Goal: Transaction & Acquisition: Purchase product/service

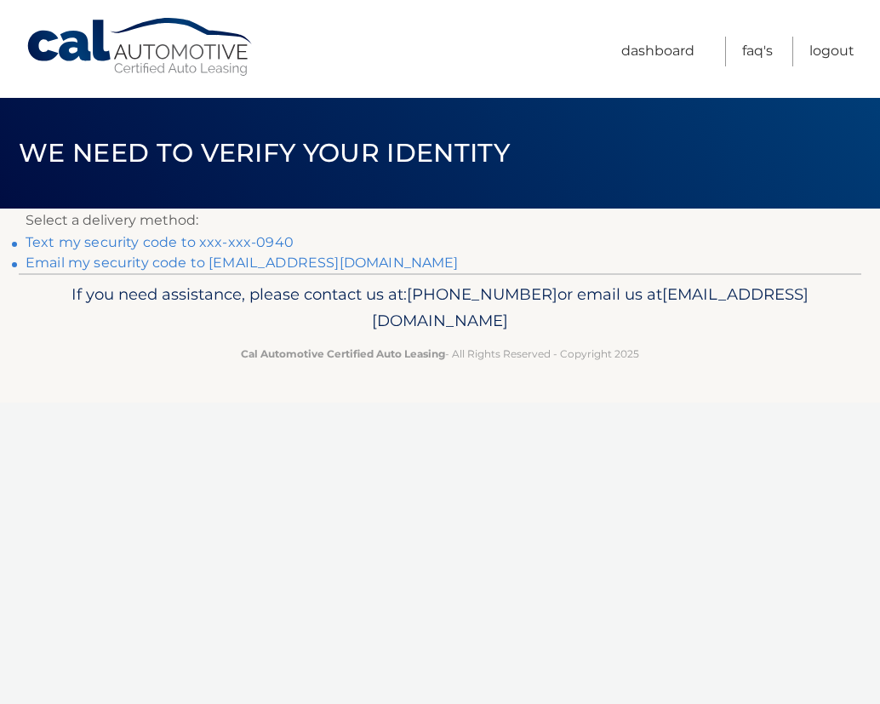
click at [260, 242] on link "Text my security code to xxx-xxx-0940" at bounding box center [160, 242] width 268 height 16
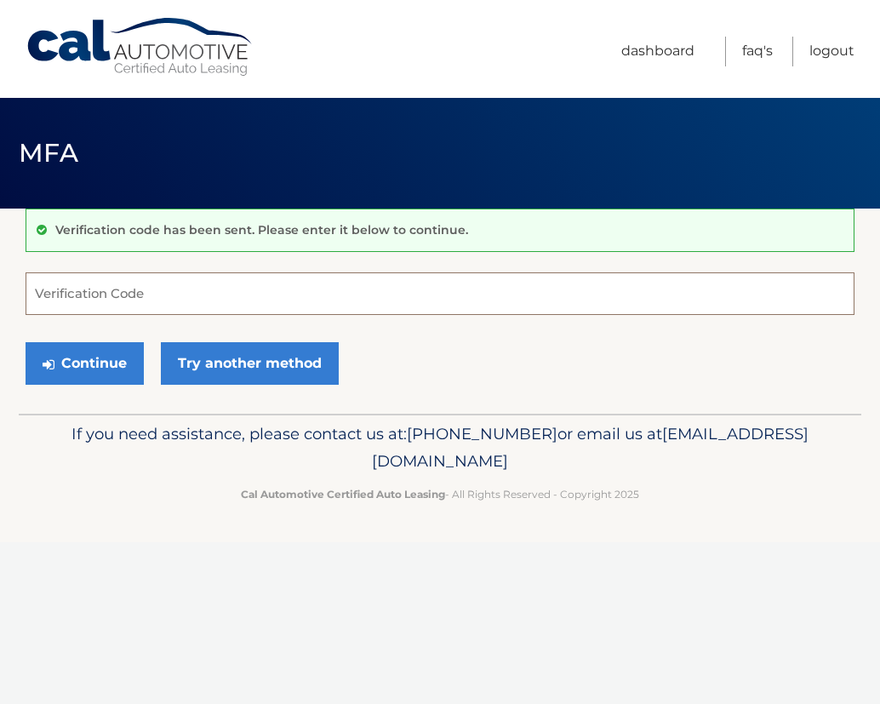
click at [294, 306] on input "Verification Code" at bounding box center [440, 293] width 829 height 43
click at [291, 295] on input "Verification Code" at bounding box center [440, 293] width 829 height 43
type input "726231"
click at [94, 342] on button "Continue" at bounding box center [85, 363] width 118 height 43
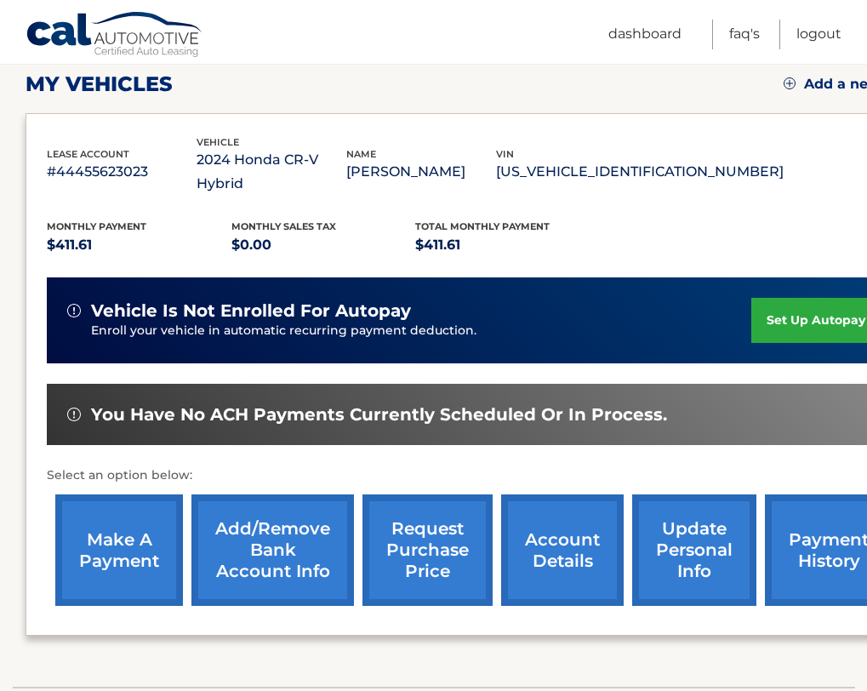
scroll to position [255, 0]
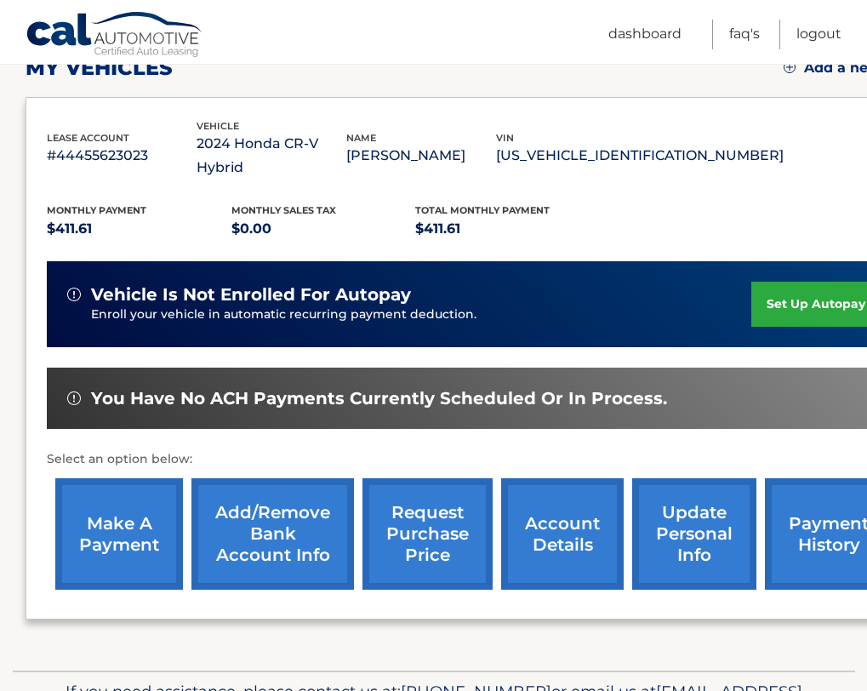
click at [92, 511] on link "make a payment" at bounding box center [119, 534] width 128 height 112
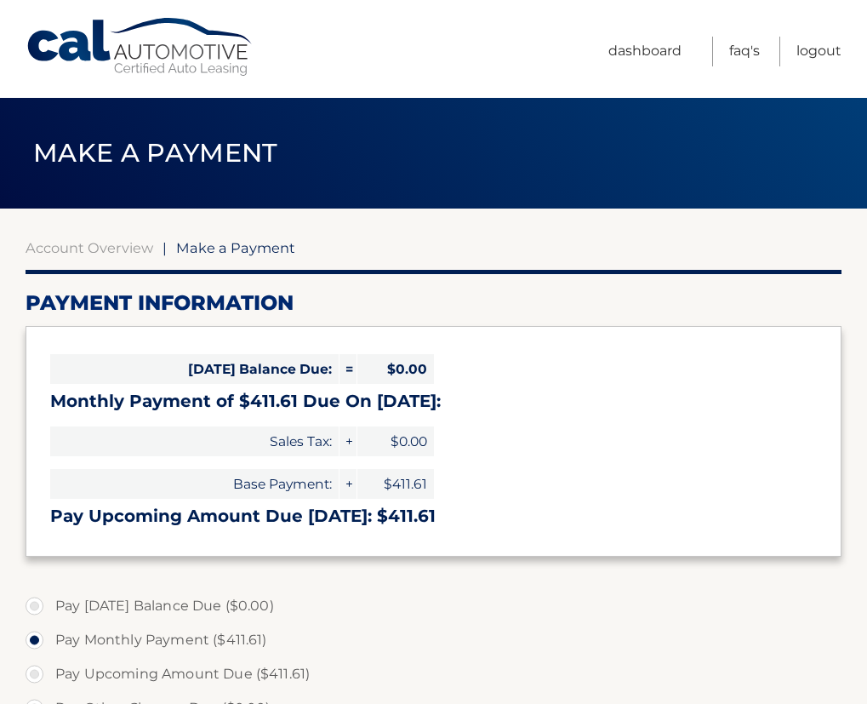
select select "NTQ4ZWZkNDgtYmE5YS00MjM5LWIxYWYtY2U3N2QzODNlZDQ0"
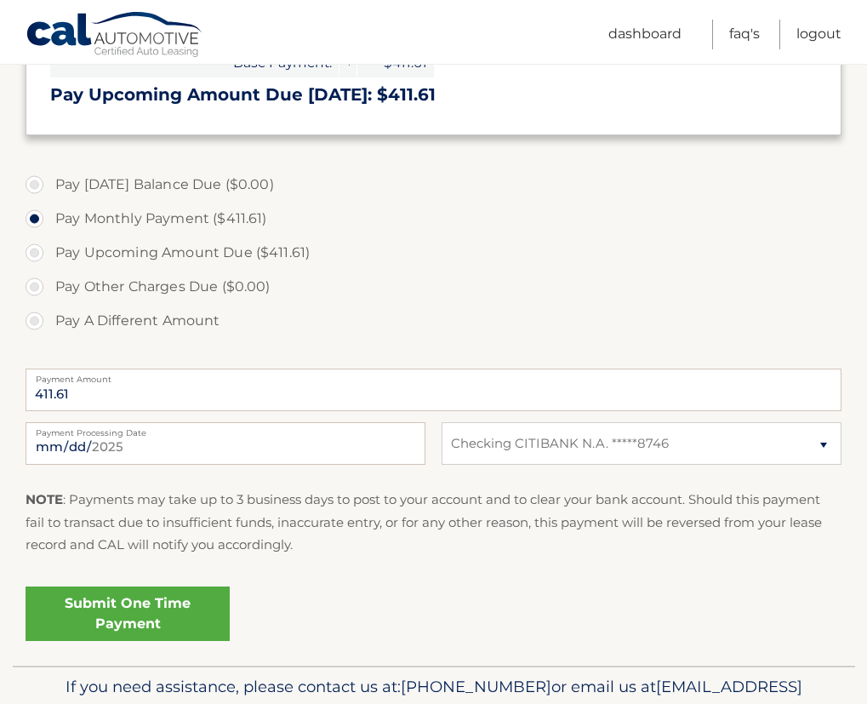
scroll to position [426, 0]
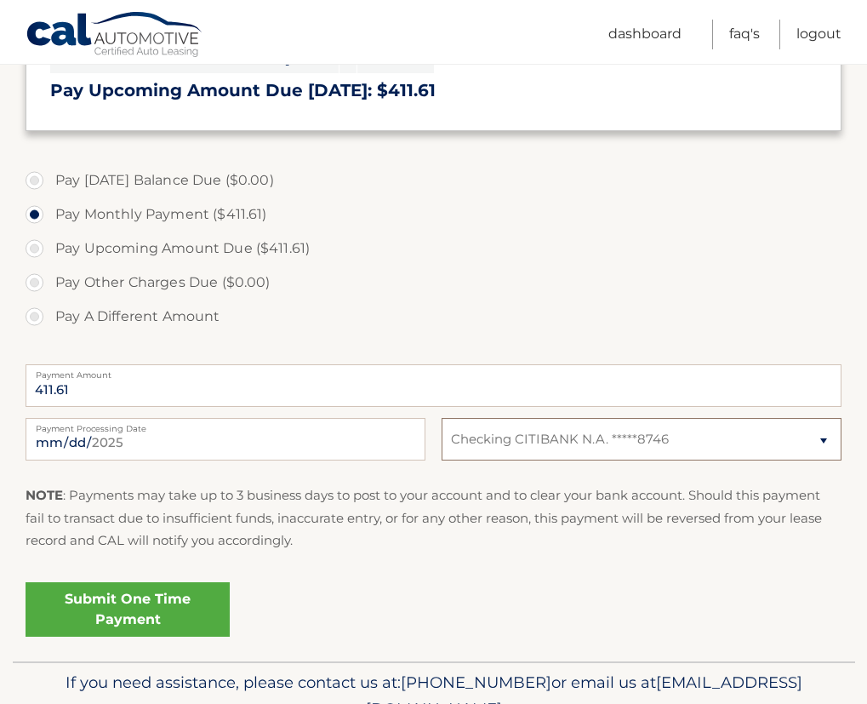
click at [828, 444] on select "Select Bank Account Checking CITIBANK N.A. *****8746" at bounding box center [642, 439] width 400 height 43
click at [540, 562] on div "NOTE : Payments may take up to 3 business days to post to your account and to c…" at bounding box center [434, 524] width 816 height 80
click at [571, 437] on select "Select Bank Account Checking CITIBANK N.A. *****8746" at bounding box center [642, 439] width 400 height 43
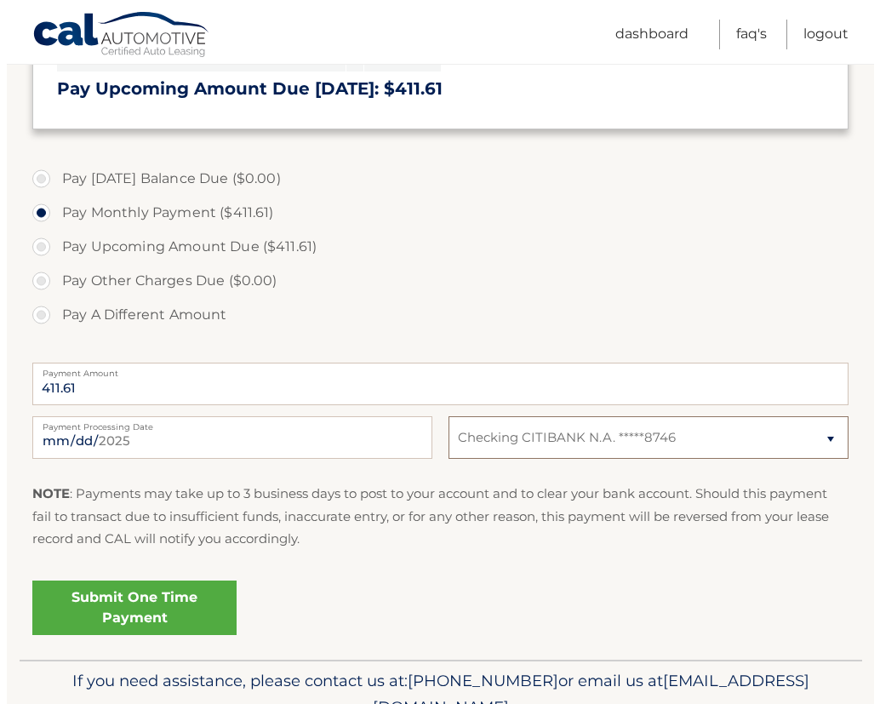
scroll to position [512, 0]
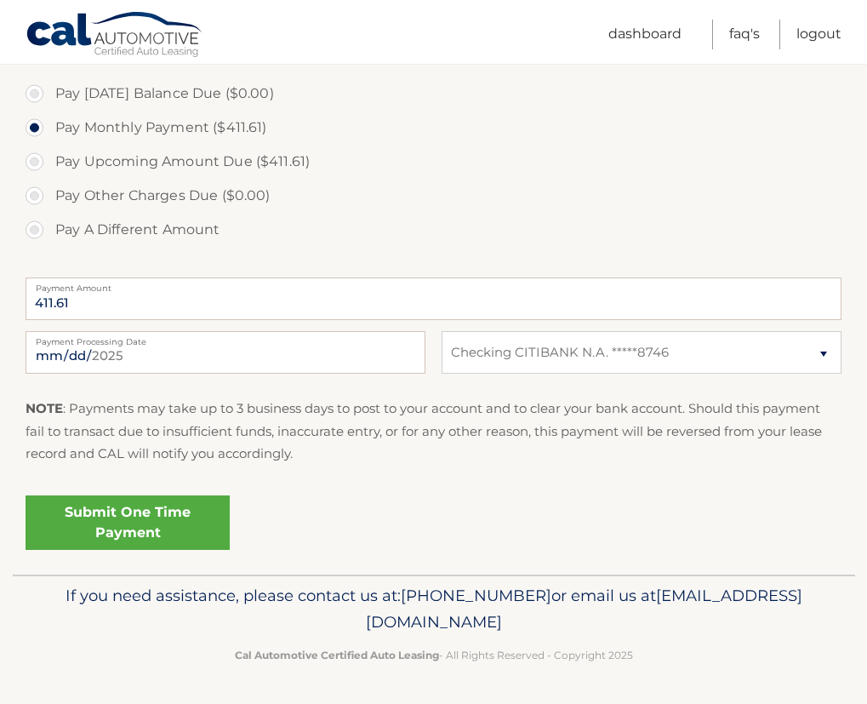
click at [157, 529] on link "Submit One Time Payment" at bounding box center [128, 522] width 204 height 54
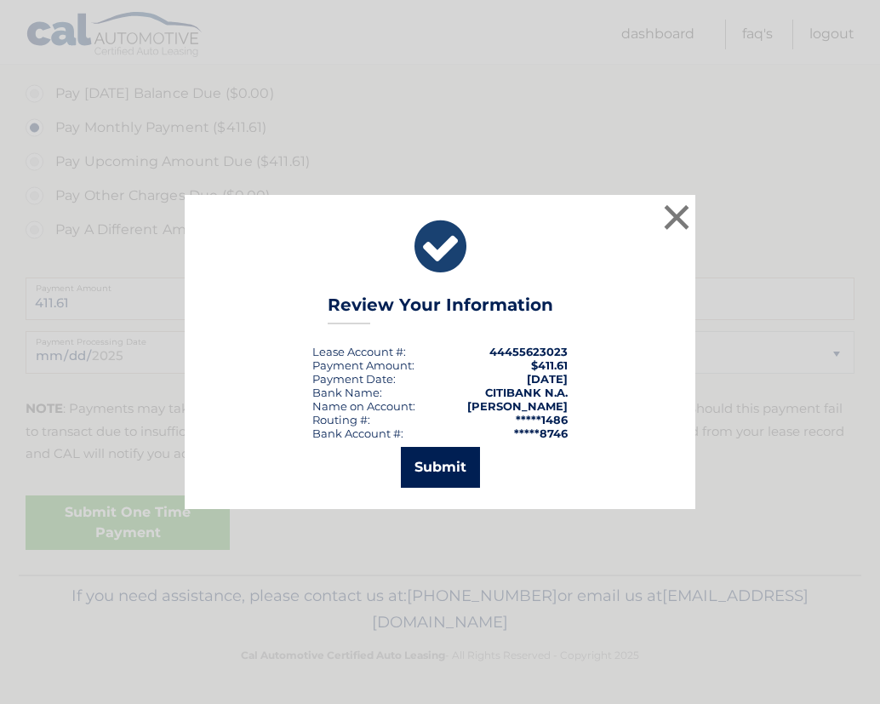
click at [449, 475] on button "Submit" at bounding box center [440, 467] width 79 height 41
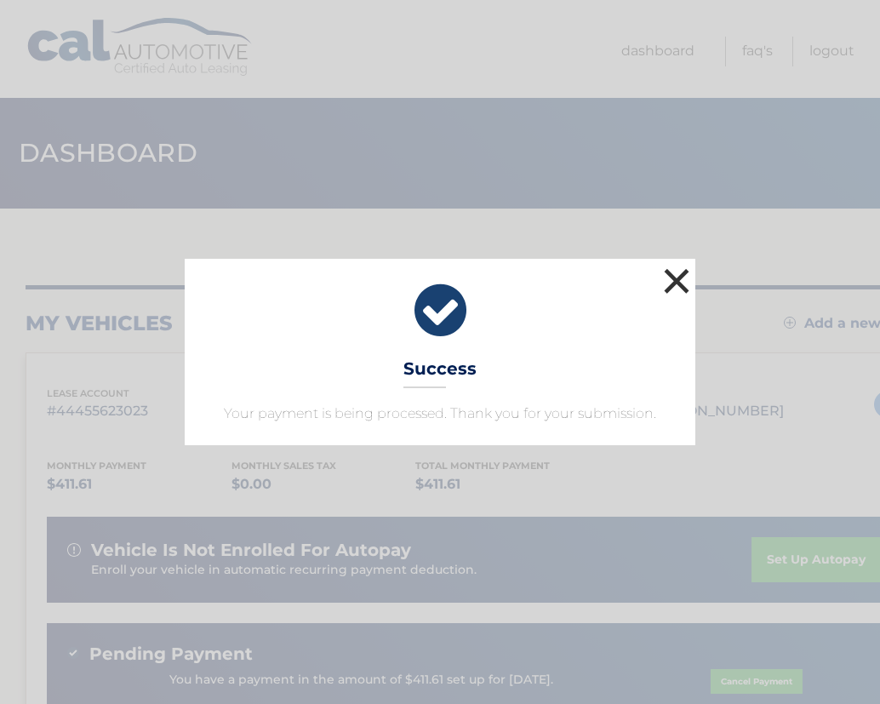
click at [690, 282] on button "×" at bounding box center [677, 281] width 34 height 34
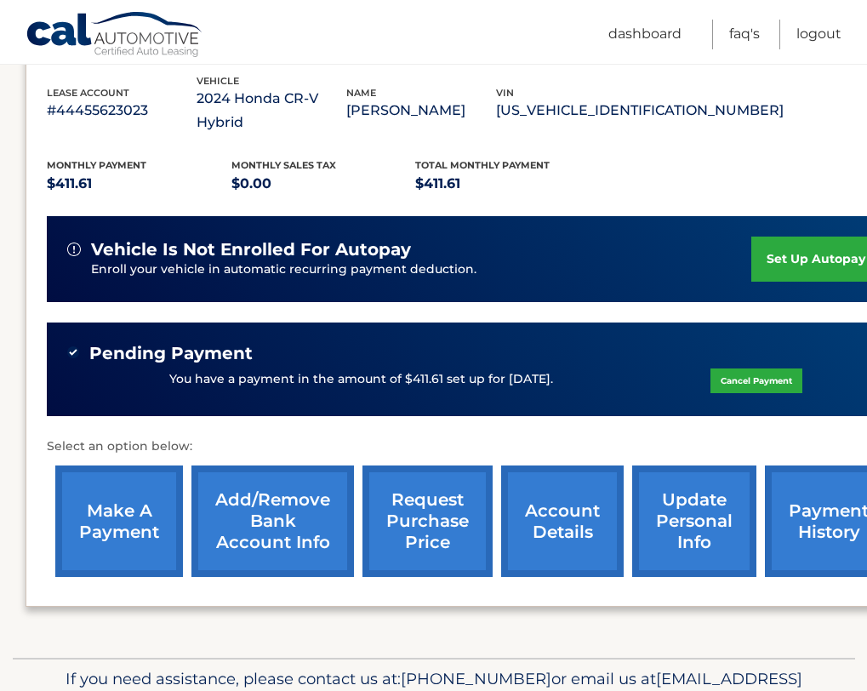
scroll to position [373, 0]
